Goal: Task Accomplishment & Management: Use online tool/utility

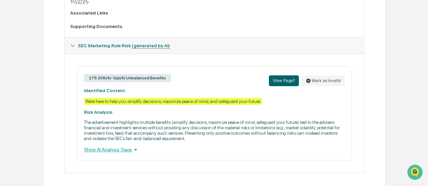
scroll to position [329, 0]
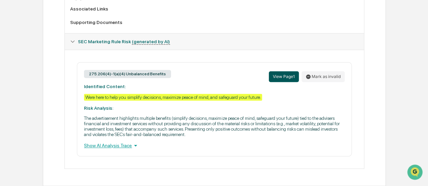
click at [288, 74] on button "View Page 1" at bounding box center [284, 76] width 30 height 11
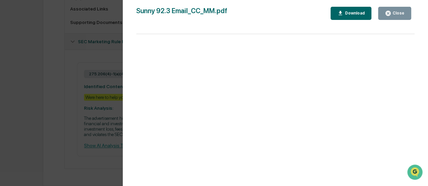
click at [349, 12] on div "Download" at bounding box center [353, 13] width 21 height 5
click at [393, 9] on button "Close" at bounding box center [394, 13] width 33 height 13
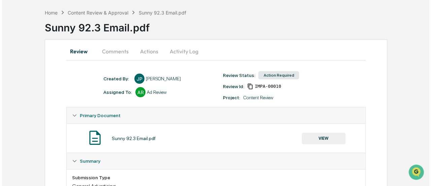
scroll to position [26, 0]
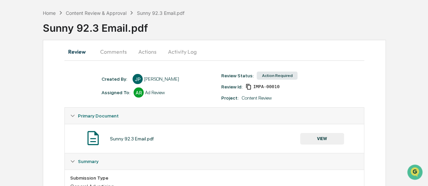
click at [154, 50] on button "Actions" at bounding box center [147, 51] width 30 height 16
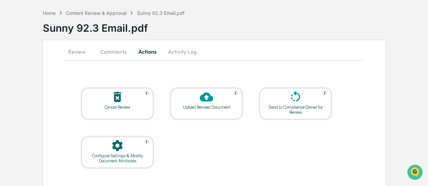
click at [200, 106] on div "Upload Revised Document" at bounding box center [206, 106] width 61 height 5
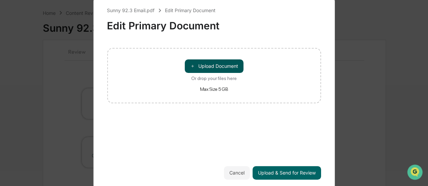
click at [204, 68] on button "＋ Upload Document" at bounding box center [214, 65] width 59 height 13
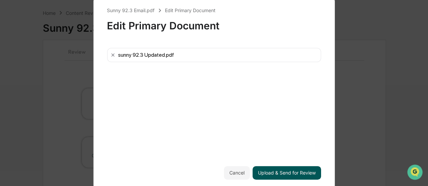
click at [297, 172] on button "Upload & Send for Review" at bounding box center [286, 172] width 68 height 13
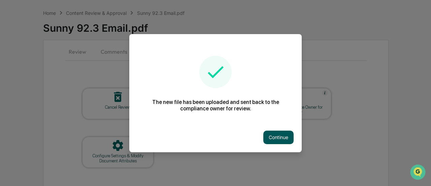
click at [275, 134] on button "Continue" at bounding box center [279, 136] width 30 height 13
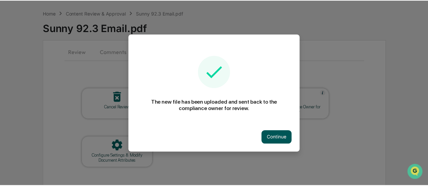
scroll to position [0, 0]
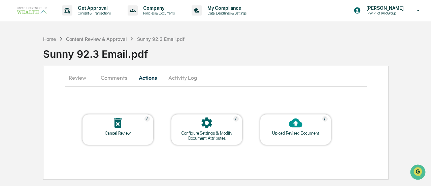
click at [171, 74] on button "Activity Log" at bounding box center [182, 77] width 39 height 16
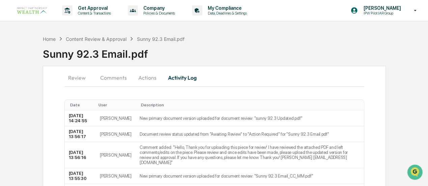
click at [76, 76] on button "Review" at bounding box center [79, 77] width 30 height 16
